Goal: Task Accomplishment & Management: Manage account settings

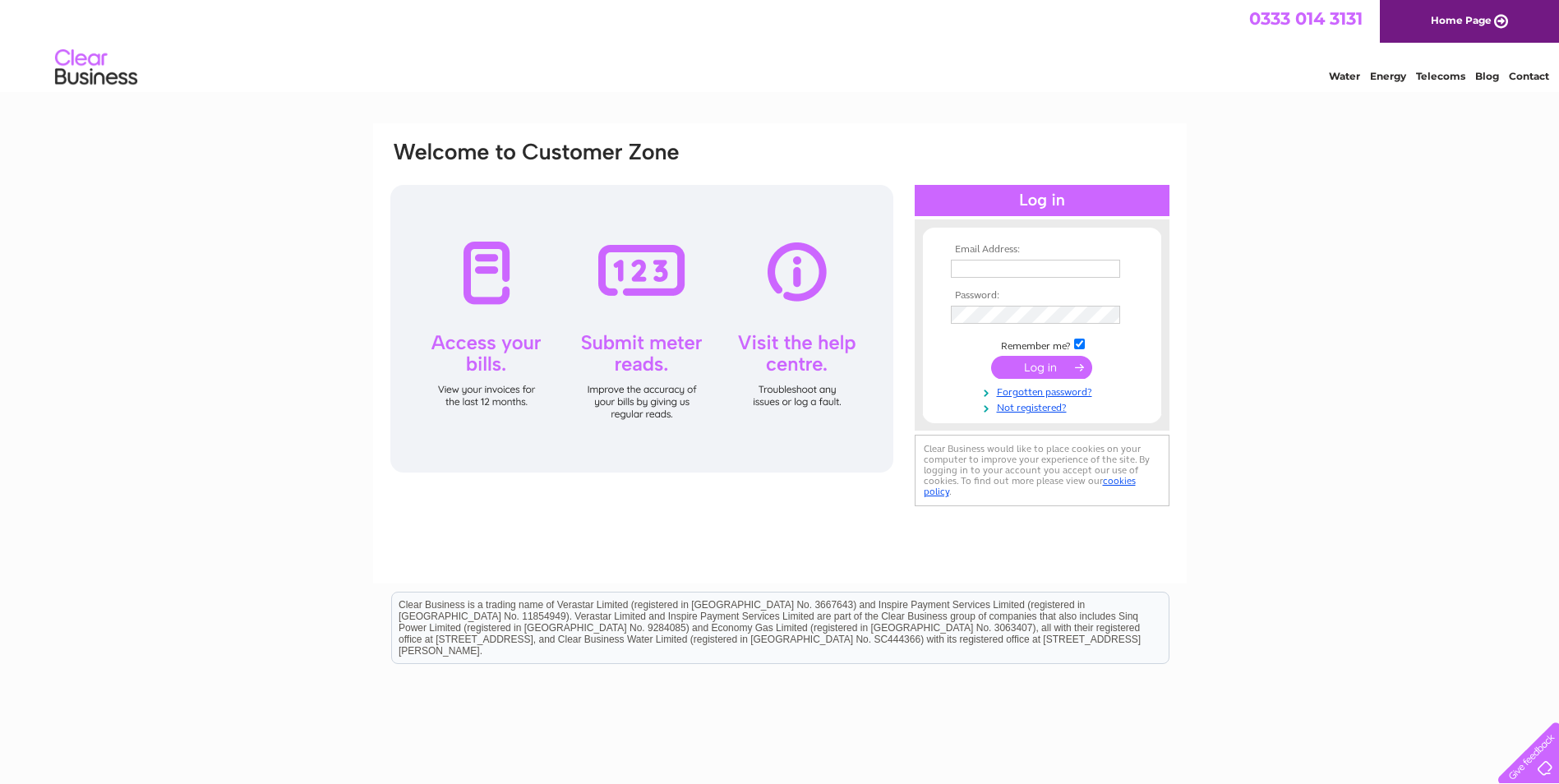
type input "[PERSON_NAME][EMAIL_ADDRESS][DOMAIN_NAME]"
click at [1073, 367] on input "submit" at bounding box center [1042, 366] width 101 height 23
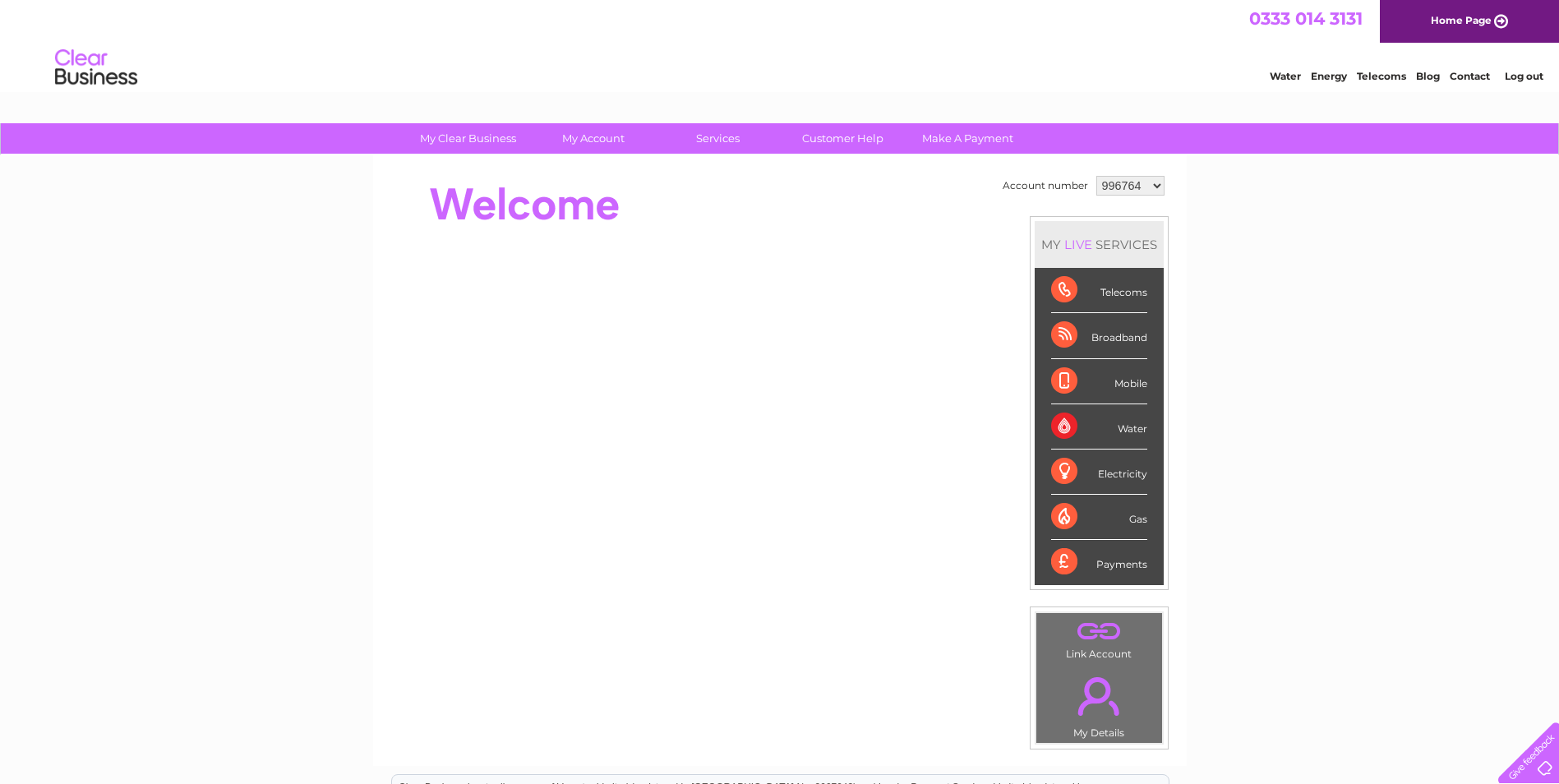
click at [1124, 190] on select "996764 1095733 1143114" at bounding box center [1130, 186] width 68 height 20
click at [1143, 183] on select "996764 1095733 1143114" at bounding box center [1130, 186] width 68 height 20
